Goal: Find specific page/section: Find specific page/section

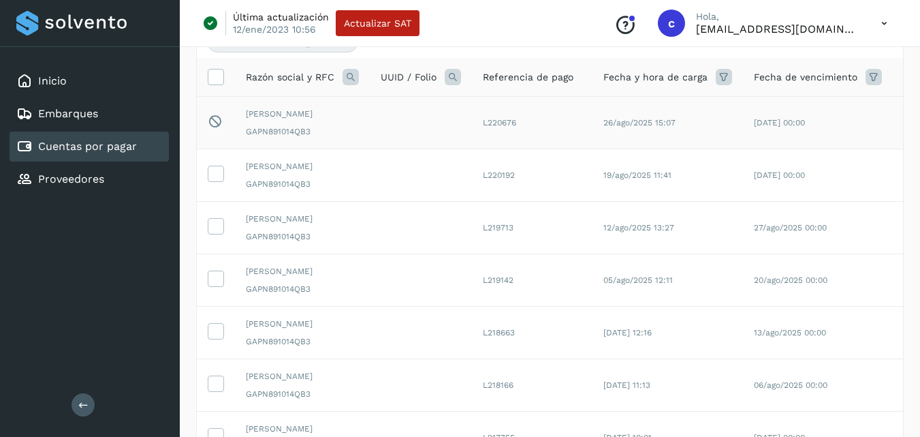
scroll to position [146, 0]
click at [351, 75] on icon at bounding box center [351, 76] width 16 height 16
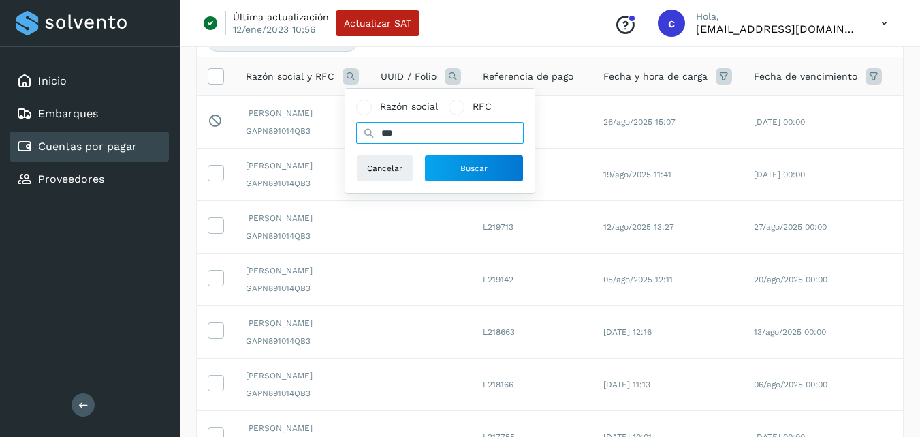
click at [438, 129] on input "***" at bounding box center [440, 133] width 168 height 22
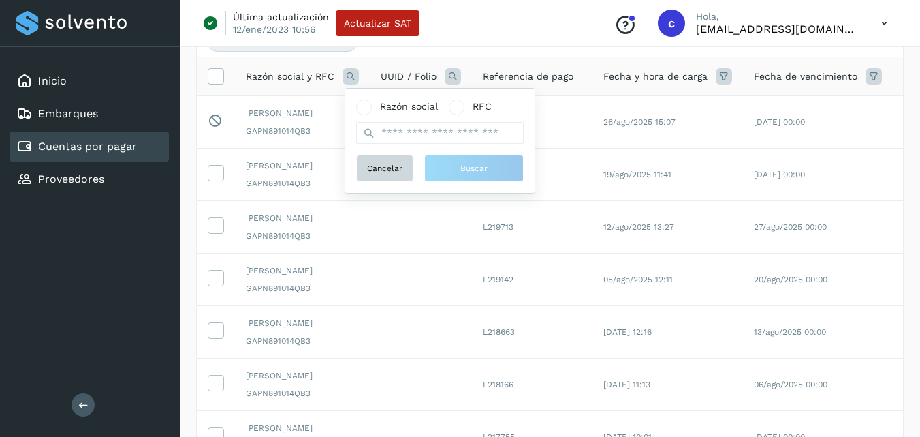
click at [401, 175] on button "Cancelar" at bounding box center [384, 168] width 57 height 27
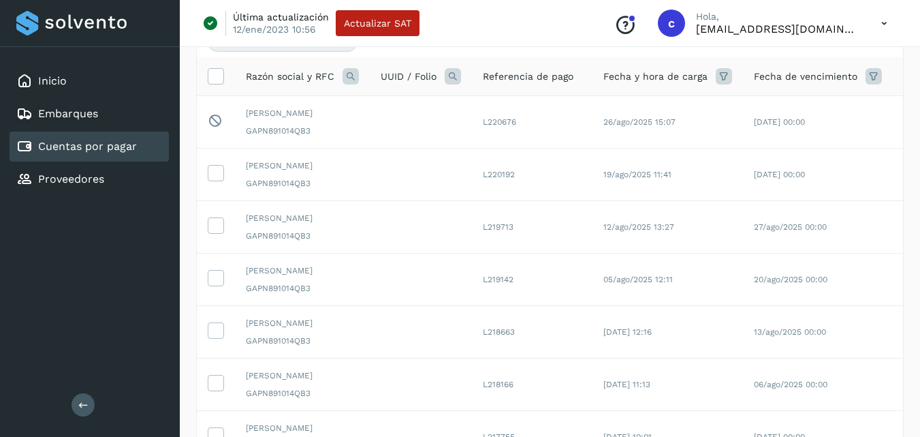
click at [345, 78] on icon at bounding box center [351, 76] width 16 height 16
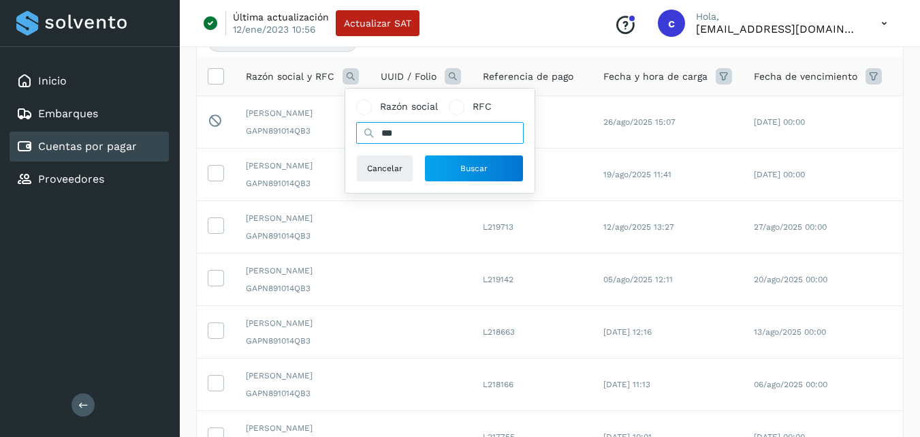
click at [446, 134] on input "***" at bounding box center [440, 133] width 168 height 22
type input "*"
click at [446, 134] on input "text" at bounding box center [440, 133] width 168 height 22
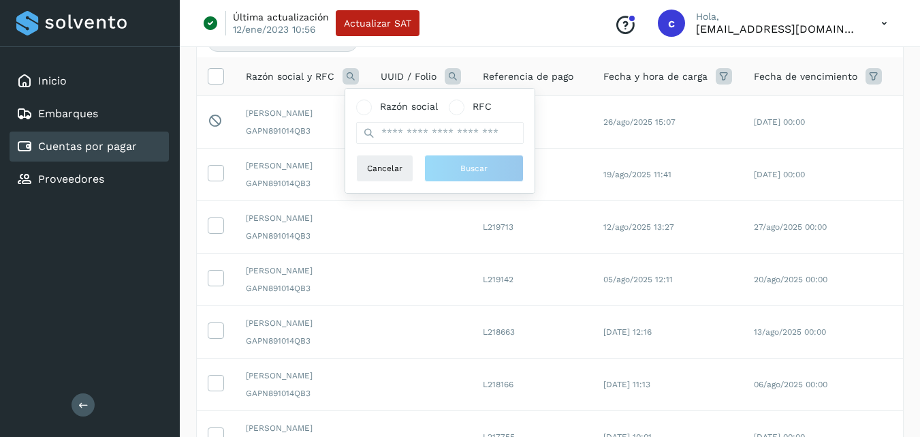
click at [475, 116] on div "Razón social RFC" at bounding box center [440, 121] width 168 height 44
click at [488, 106] on span "RFC" at bounding box center [482, 106] width 19 height 14
click at [390, 113] on span "Razón social" at bounding box center [409, 106] width 58 height 14
click at [216, 76] on icon at bounding box center [215, 75] width 14 height 14
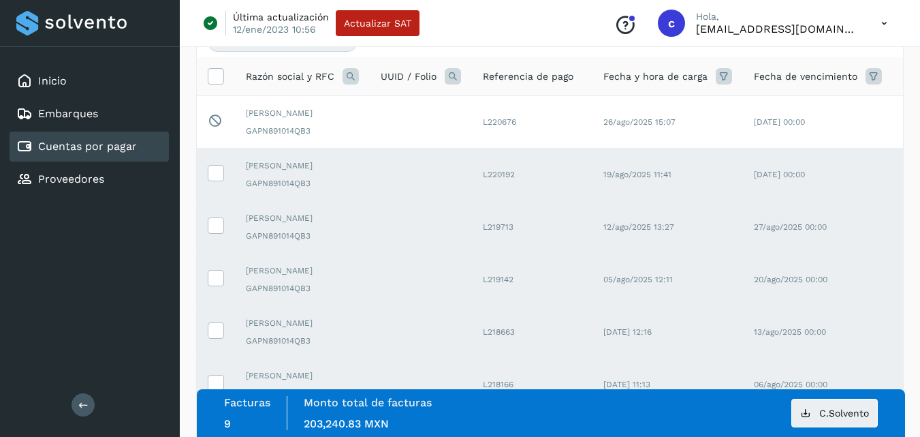
click at [383, 72] on span "UUID / Folio" at bounding box center [409, 76] width 56 height 14
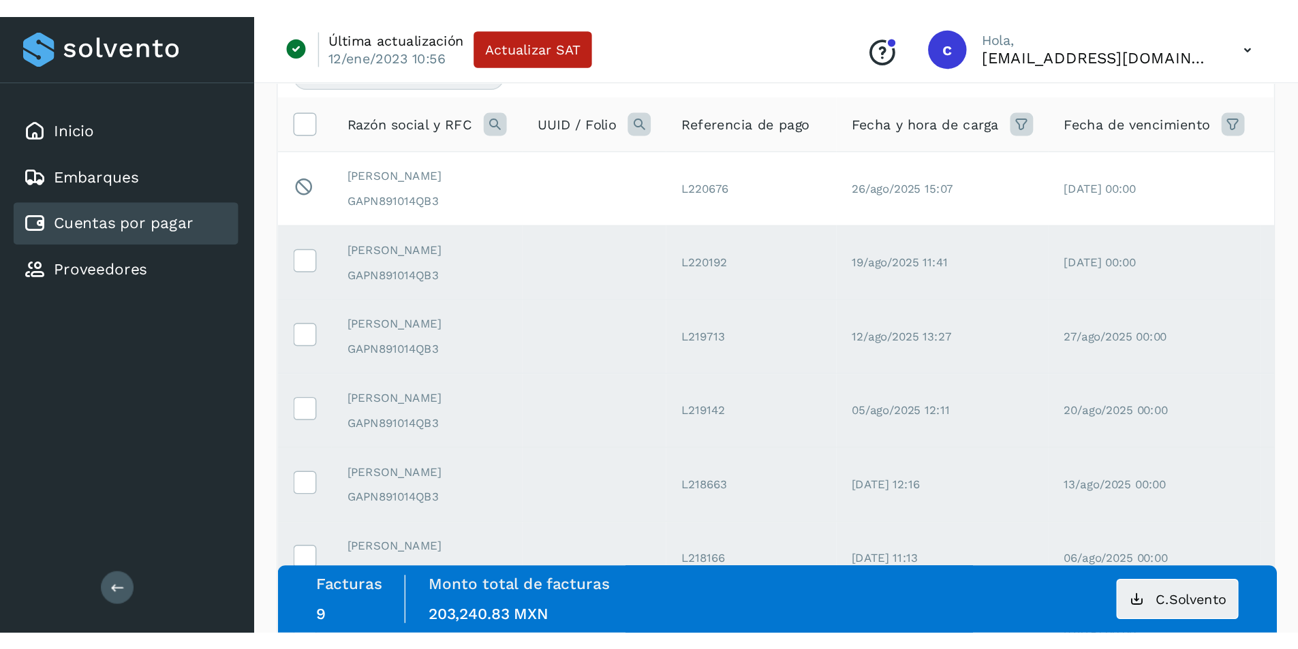
scroll to position [0, 0]
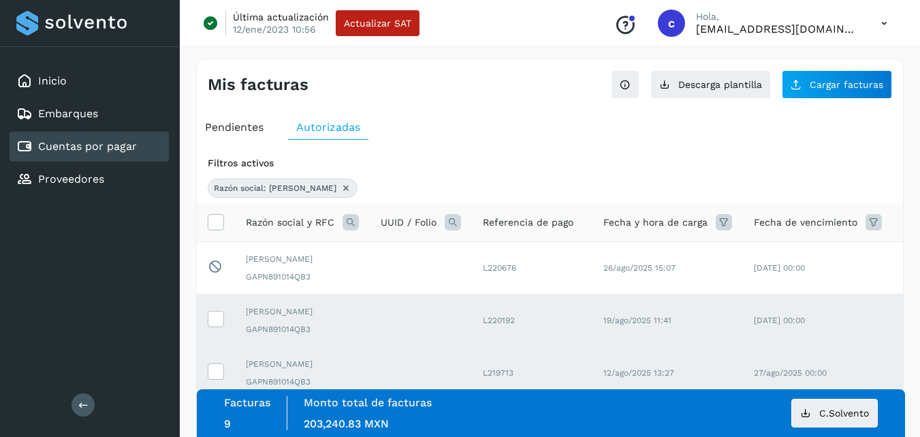
click at [341, 189] on icon at bounding box center [346, 188] width 11 height 11
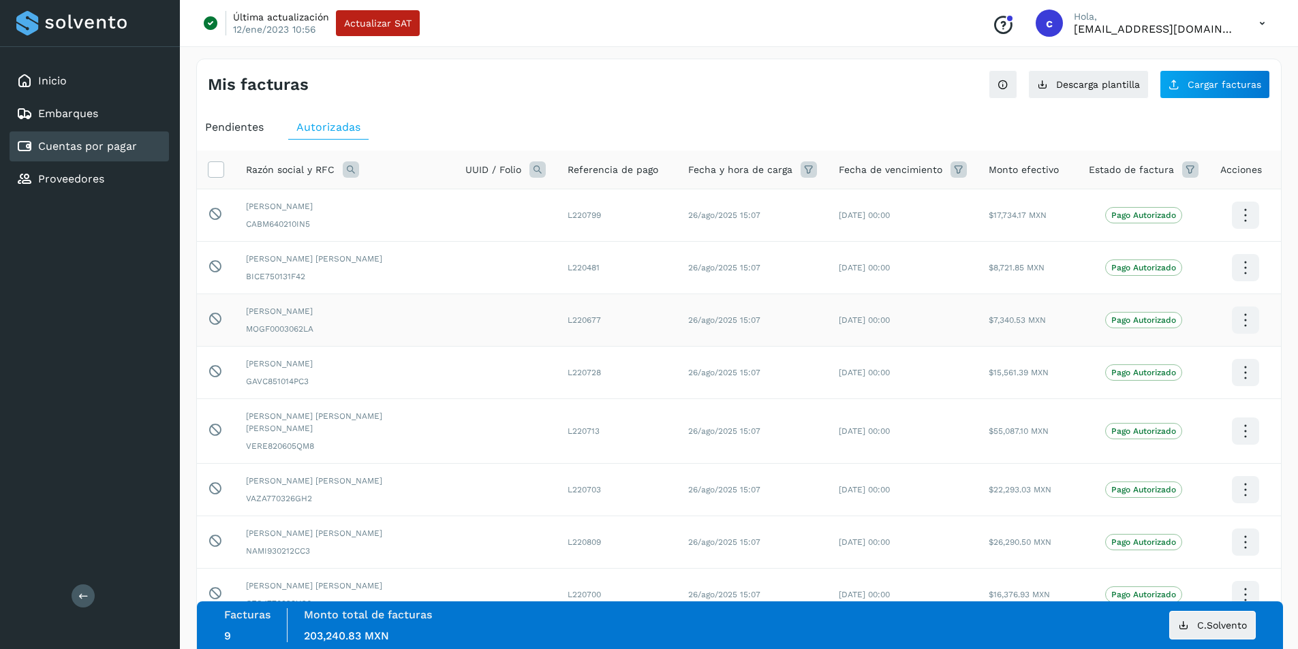
scroll to position [181, 0]
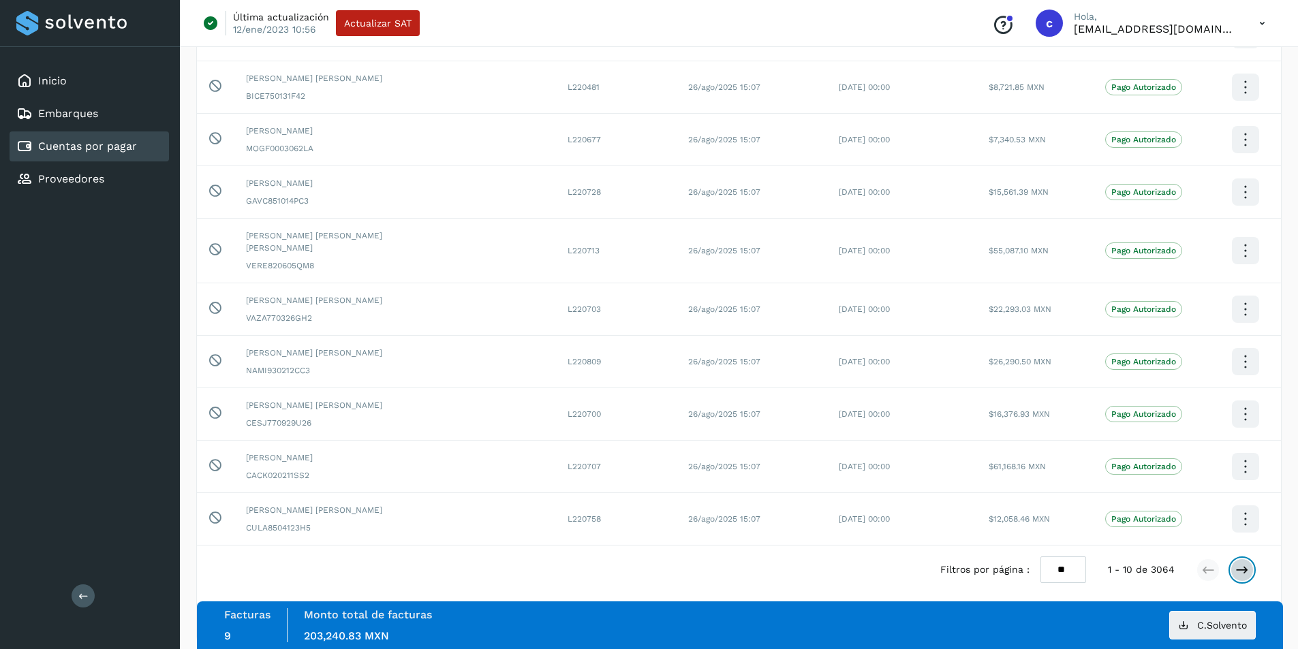
click at [920, 436] on icon at bounding box center [1242, 570] width 14 height 14
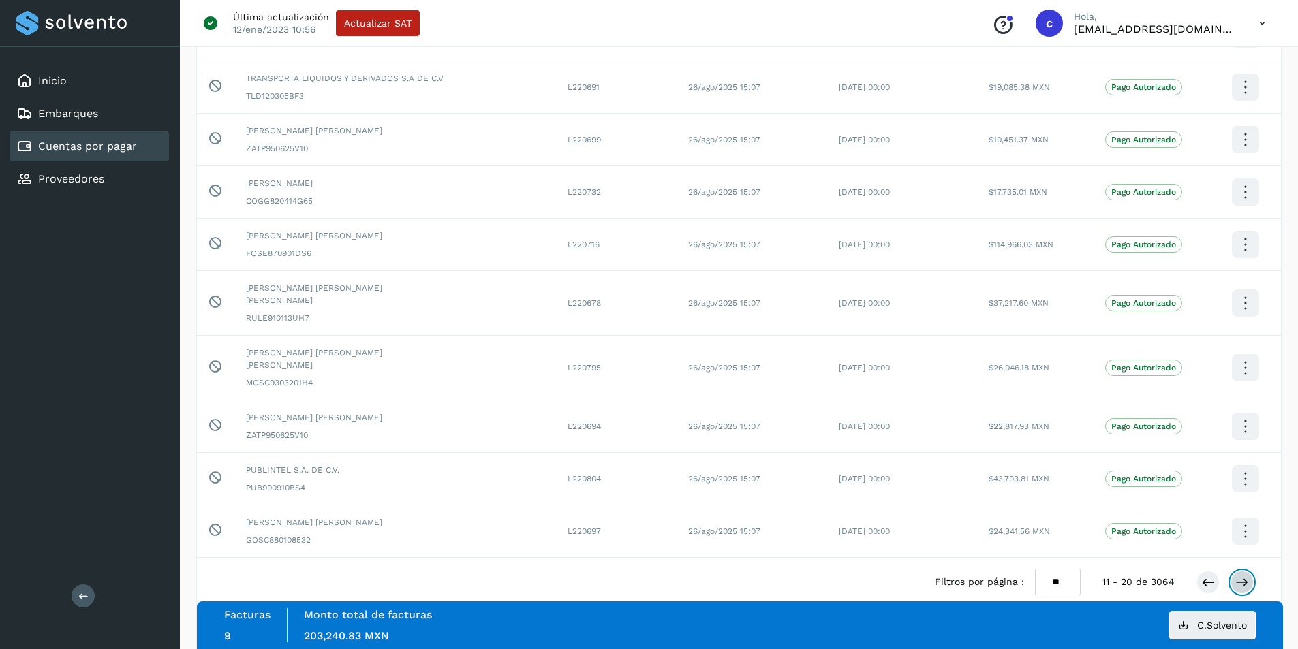
click at [920, 436] on icon at bounding box center [1242, 583] width 14 height 14
